Goal: Find specific page/section: Find specific page/section

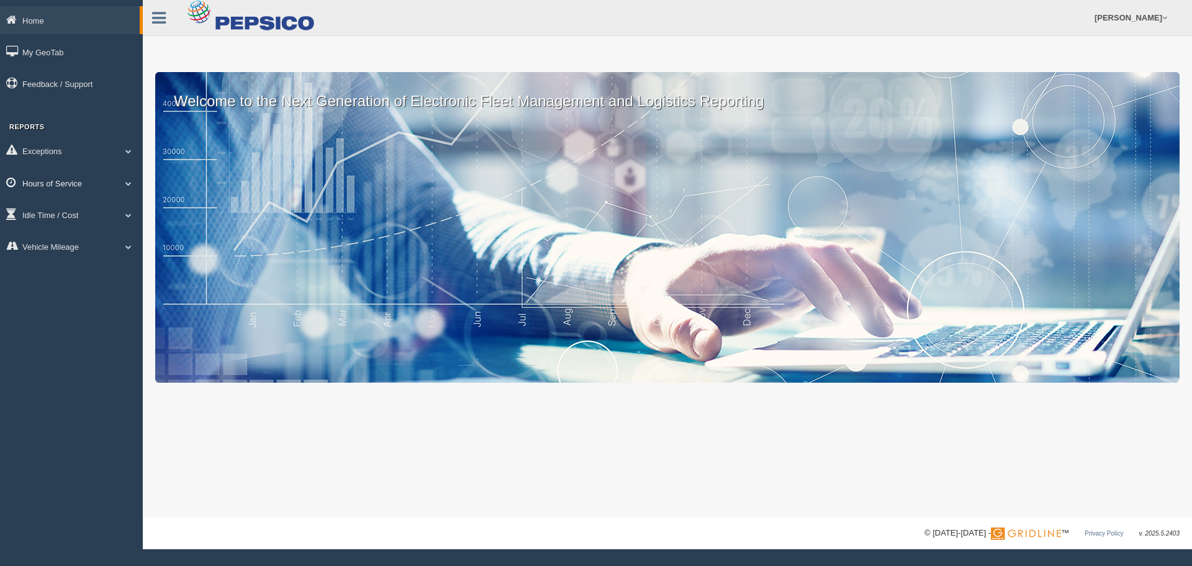
click at [83, 186] on link "Hours of Service" at bounding box center [71, 183] width 143 height 28
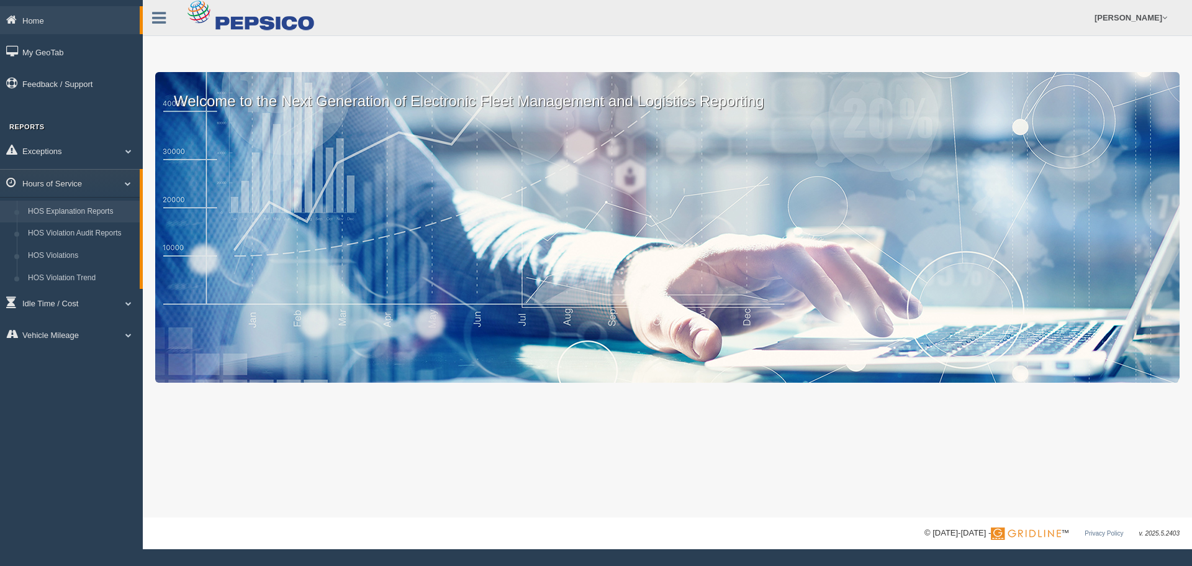
click at [89, 210] on link "HOS Explanation Reports" at bounding box center [80, 212] width 117 height 22
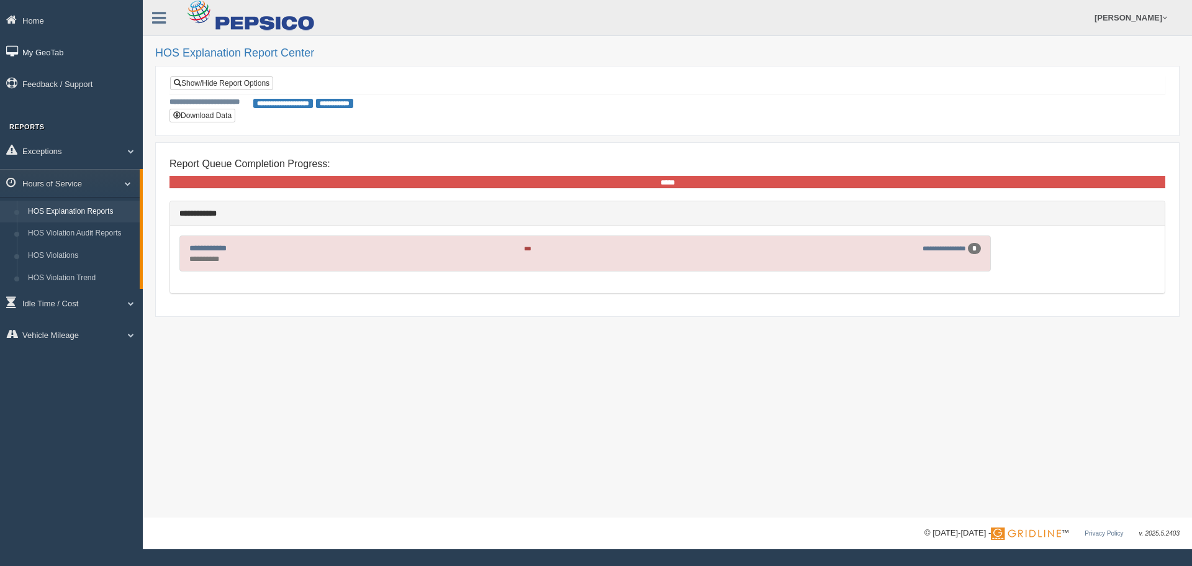
click at [34, 51] on link "My GeoTab" at bounding box center [71, 52] width 143 height 28
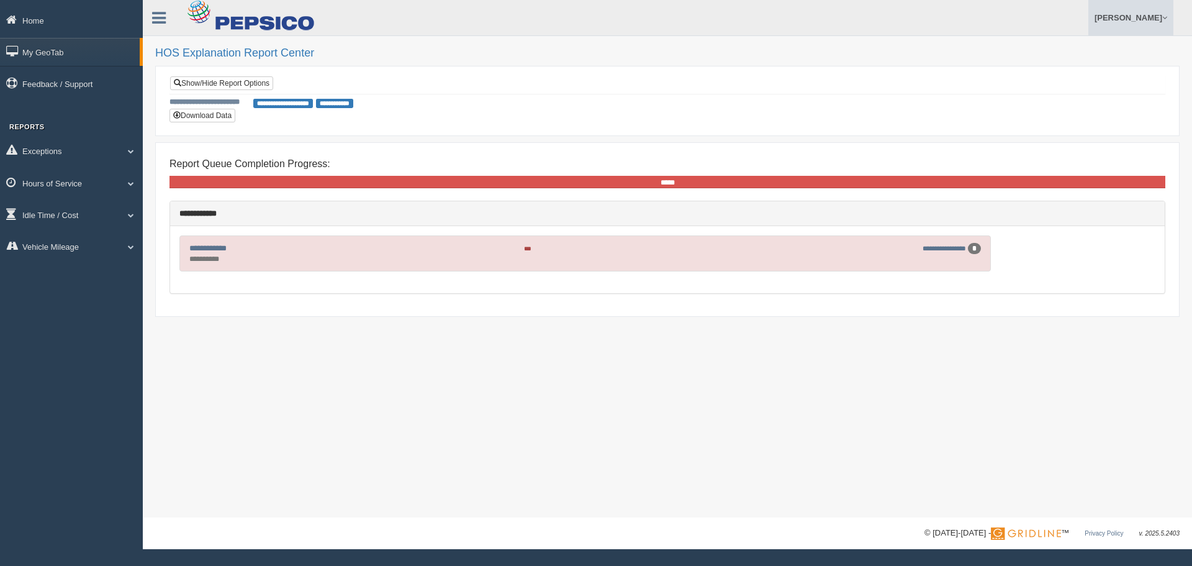
click at [1110, 20] on link "[PERSON_NAME]" at bounding box center [1131, 17] width 85 height 35
click at [1073, 72] on link "Log Off" at bounding box center [1105, 73] width 135 height 25
